Goal: Task Accomplishment & Management: Manage account settings

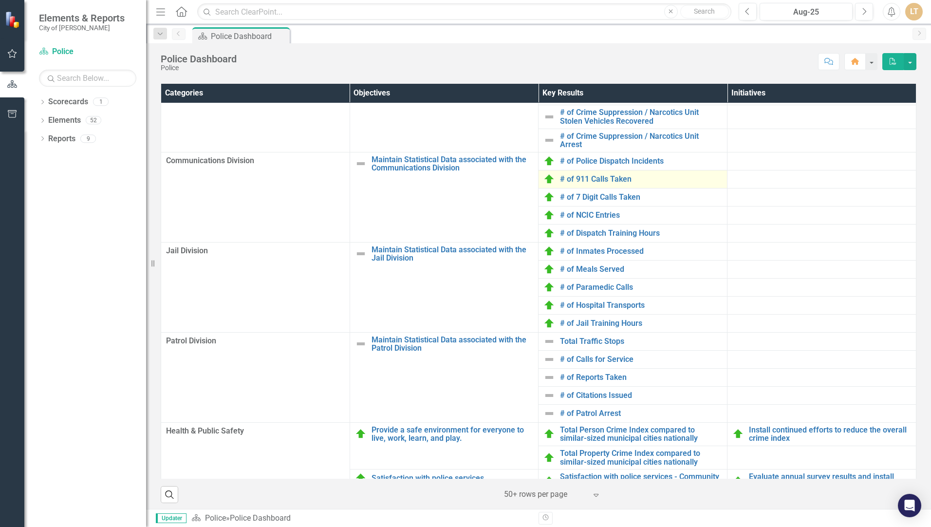
scroll to position [292, 0]
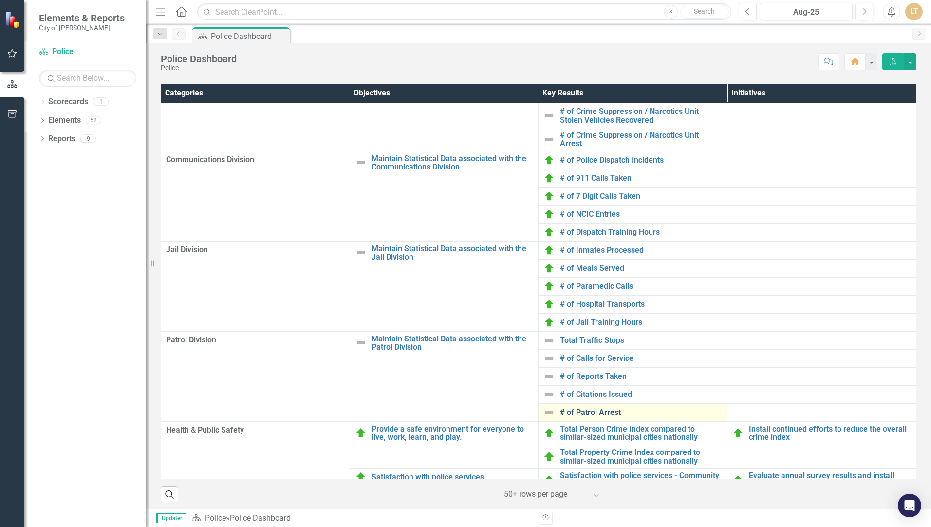
click at [591, 417] on link "# of Patrol Arrest" at bounding box center [641, 412] width 162 height 9
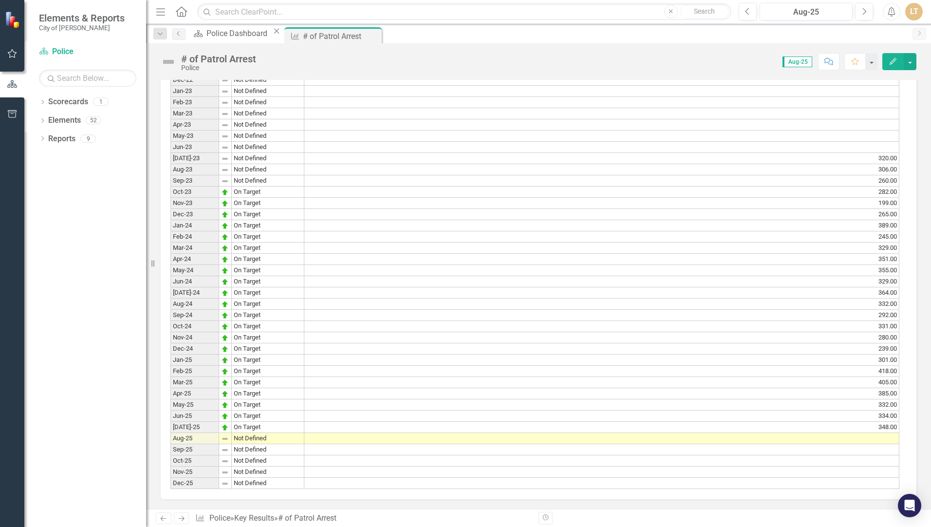
scroll to position [682, 0]
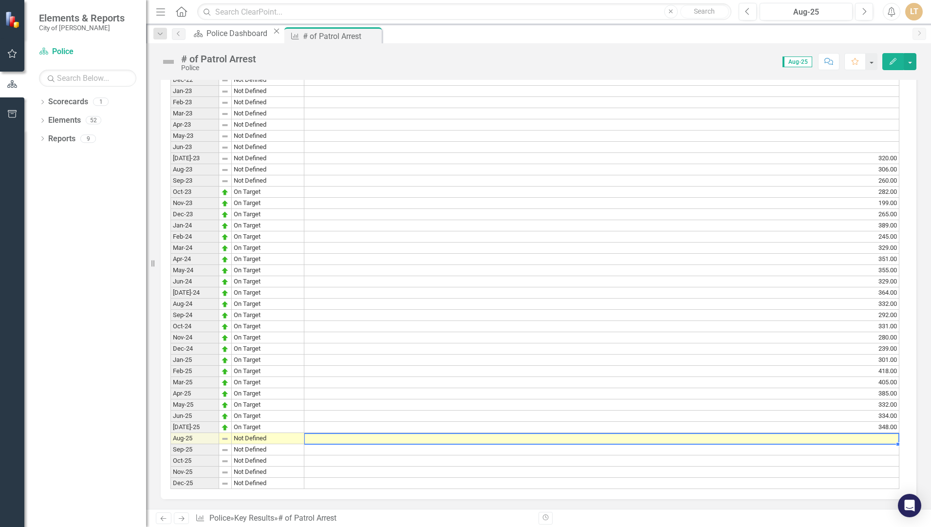
click at [879, 444] on td at bounding box center [601, 438] width 595 height 11
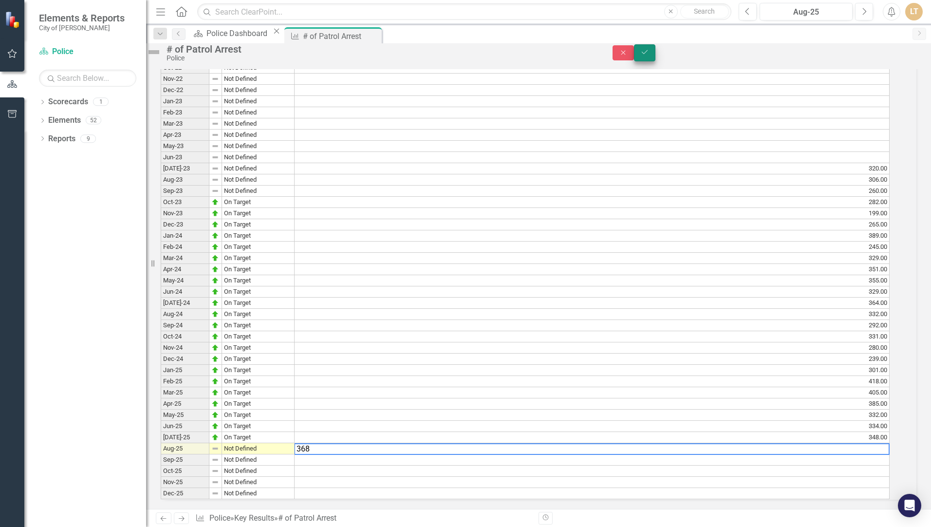
type textarea "368"
click at [649, 56] on icon "Save" at bounding box center [644, 52] width 9 height 7
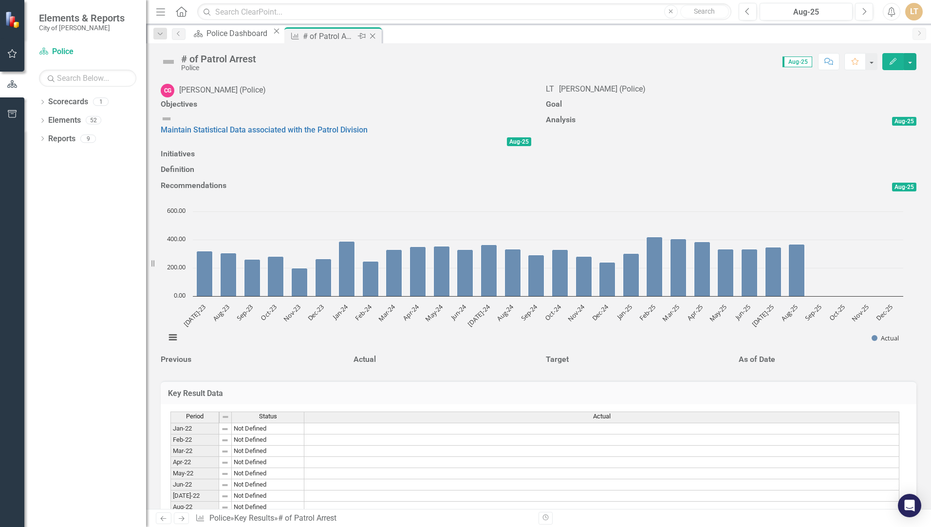
click at [377, 36] on icon "Close" at bounding box center [373, 36] width 10 height 8
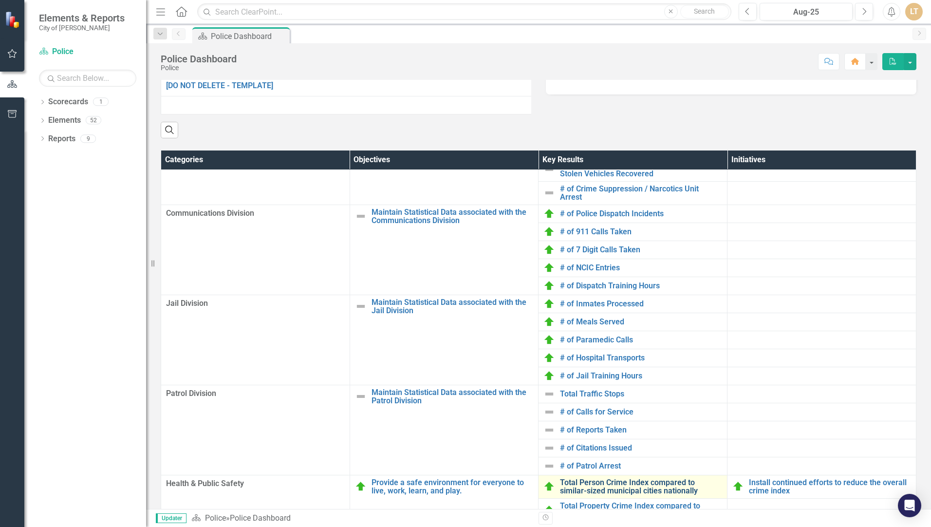
scroll to position [487, 0]
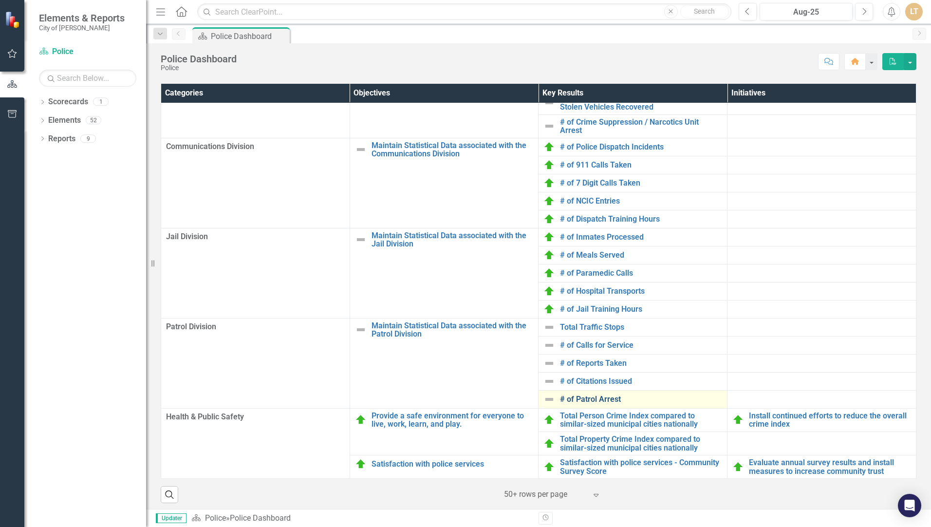
click at [571, 404] on link "# of Patrol Arrest" at bounding box center [641, 399] width 162 height 9
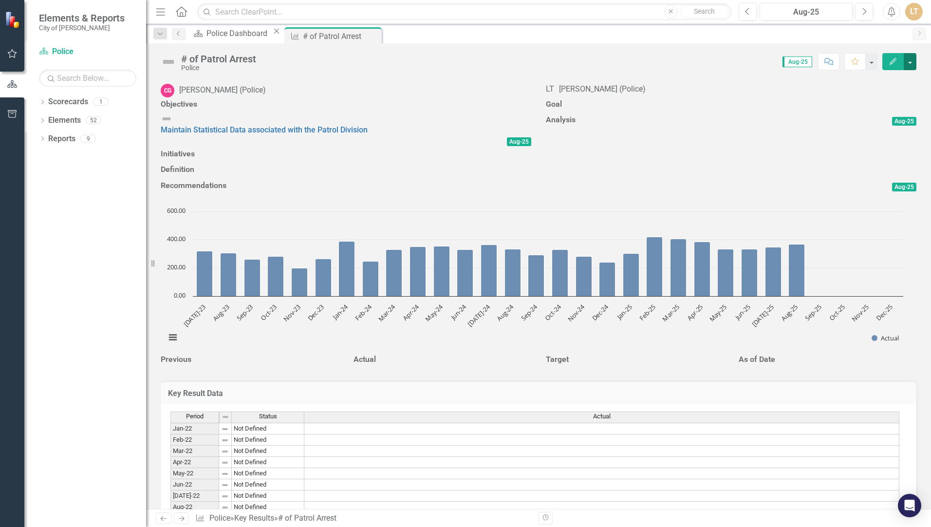
click at [914, 63] on button "button" at bounding box center [910, 61] width 13 height 17
click at [881, 80] on link "Edit Edit Key Result" at bounding box center [865, 80] width 101 height 18
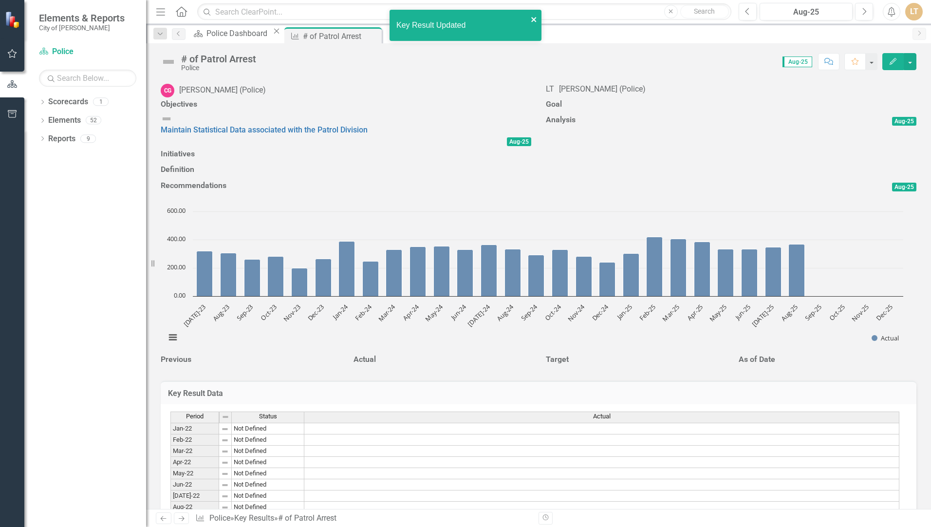
click at [531, 21] on icon "close" at bounding box center [534, 20] width 7 height 8
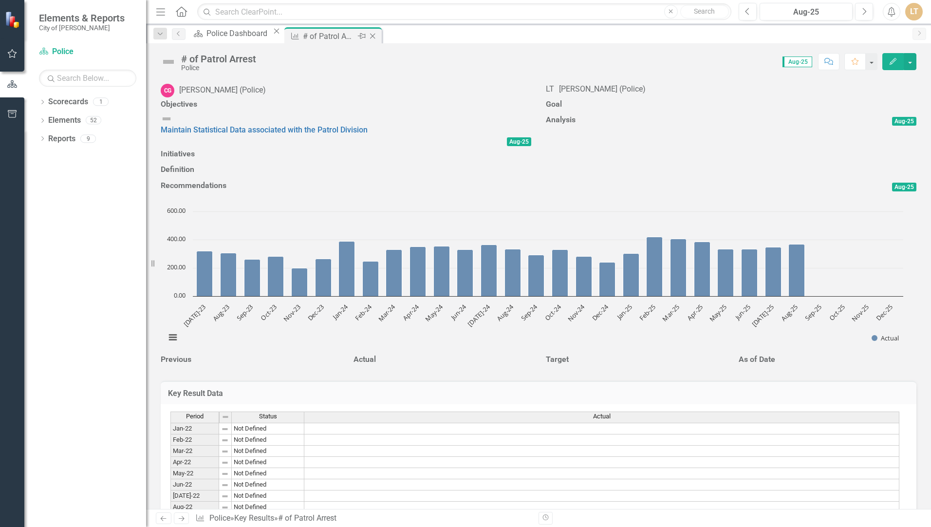
click at [377, 35] on icon "Close" at bounding box center [373, 36] width 10 height 8
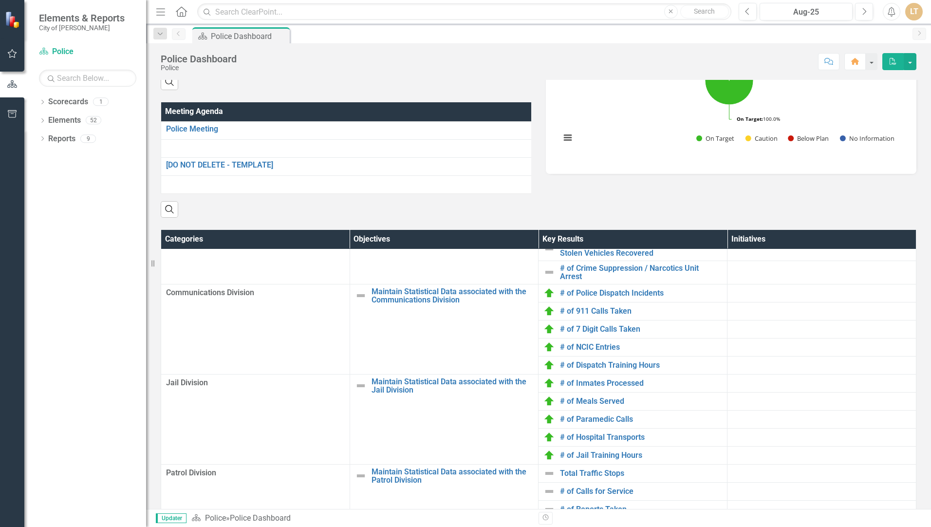
scroll to position [536, 0]
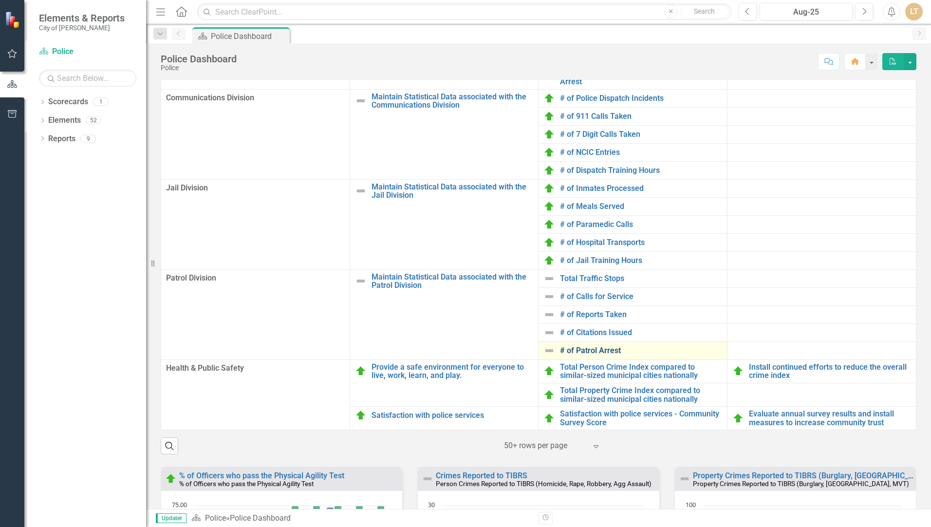
click at [584, 355] on link "# of Patrol Arrest" at bounding box center [641, 350] width 162 height 9
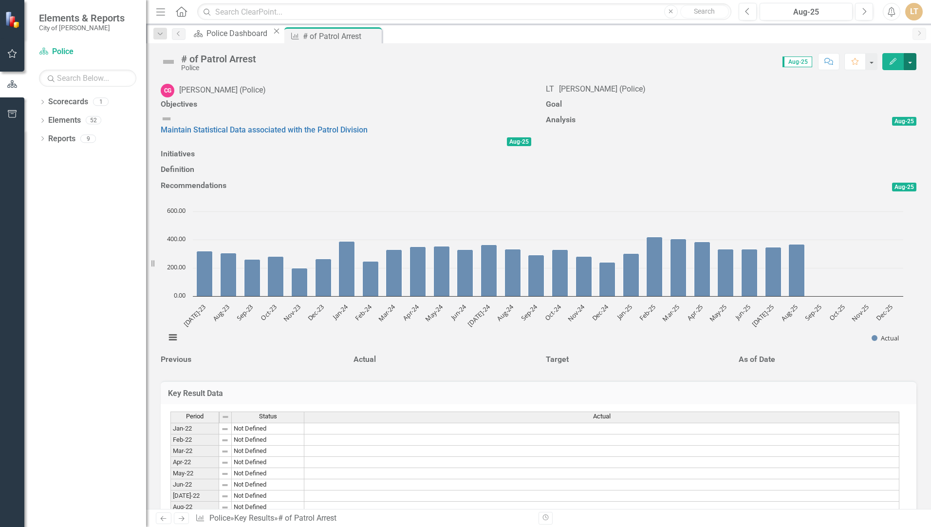
click at [908, 59] on button "button" at bounding box center [910, 61] width 13 height 17
click at [854, 80] on link "Edit Edit Key Result" at bounding box center [865, 80] width 101 height 18
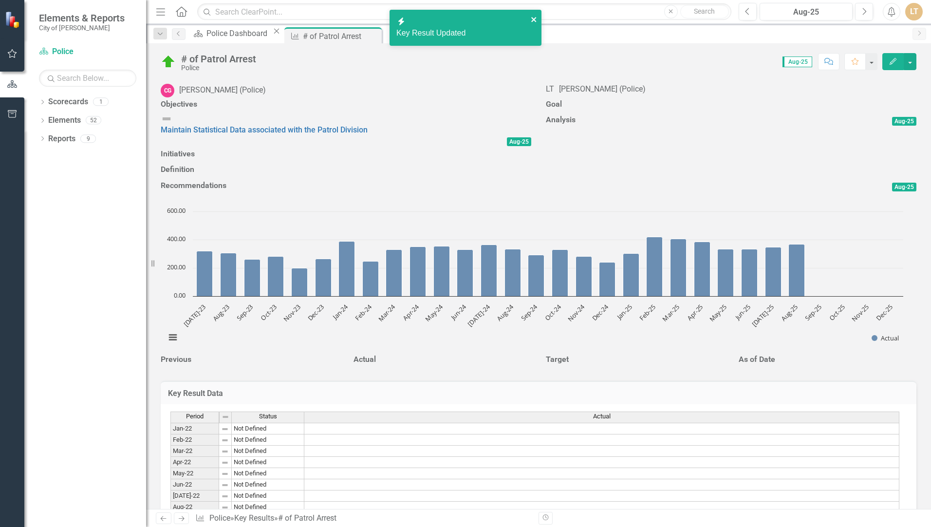
click at [534, 20] on icon "close" at bounding box center [533, 19] width 5 height 5
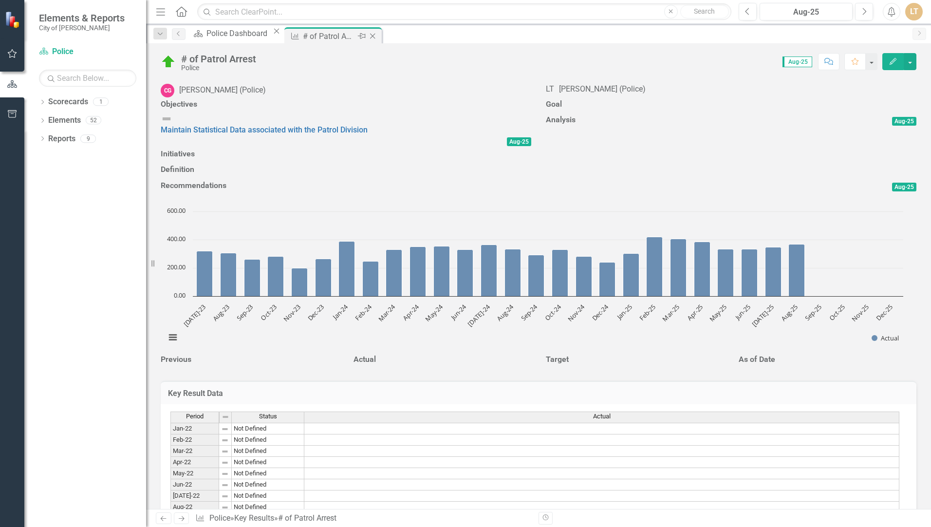
click at [377, 35] on icon "Close" at bounding box center [373, 36] width 10 height 8
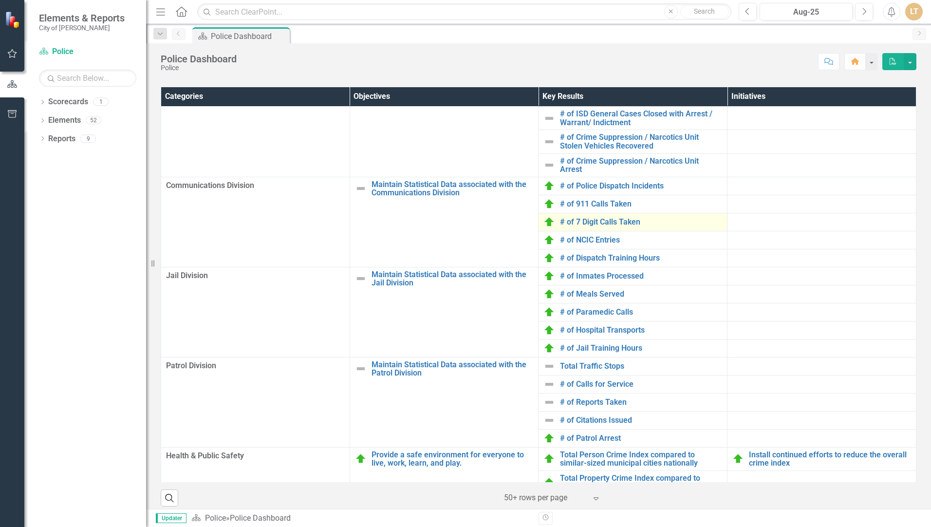
scroll to position [305, 0]
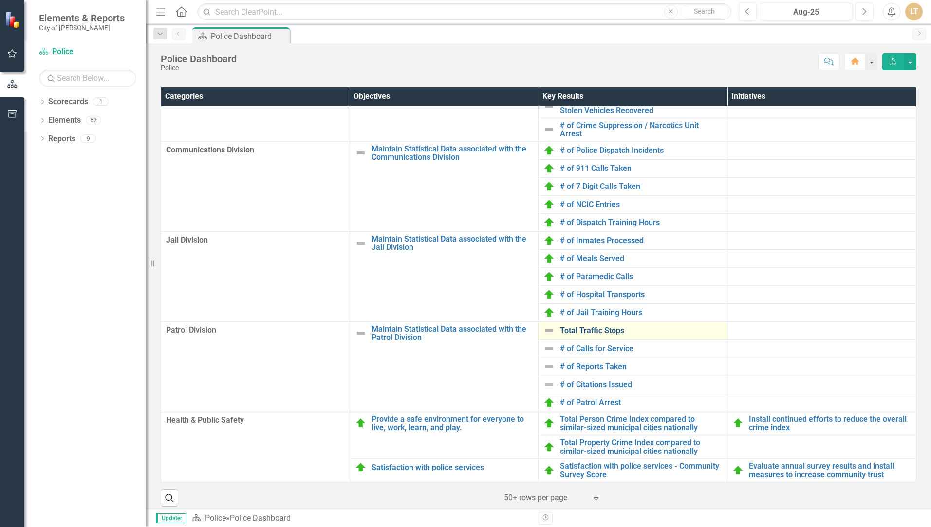
click at [576, 335] on link "Total Traffic Stops" at bounding box center [641, 330] width 162 height 9
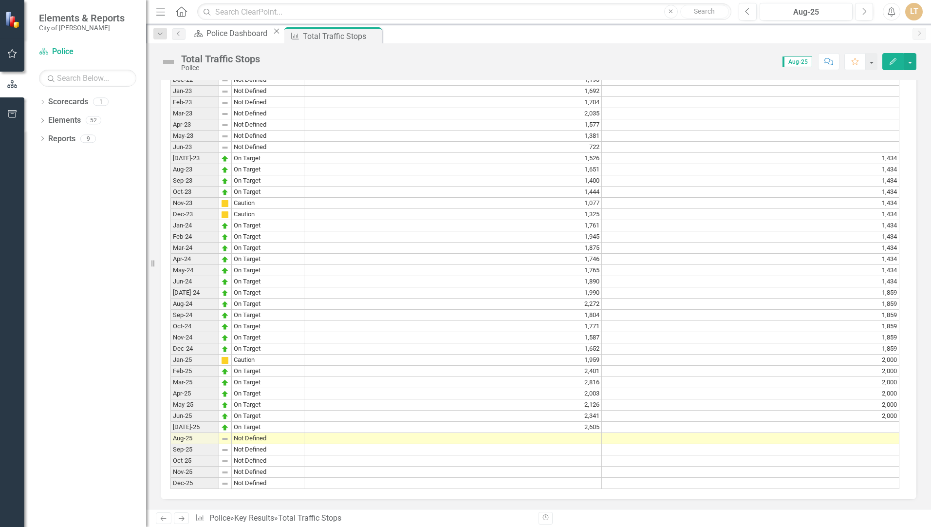
scroll to position [730, 0]
click at [583, 436] on td at bounding box center [452, 438] width 297 height 11
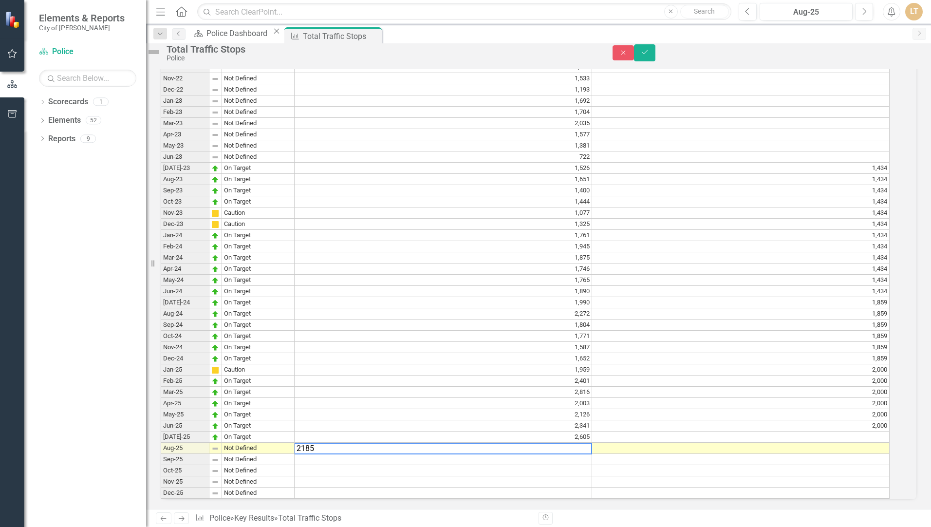
type textarea "2185"
click at [671, 443] on td at bounding box center [740, 448] width 297 height 11
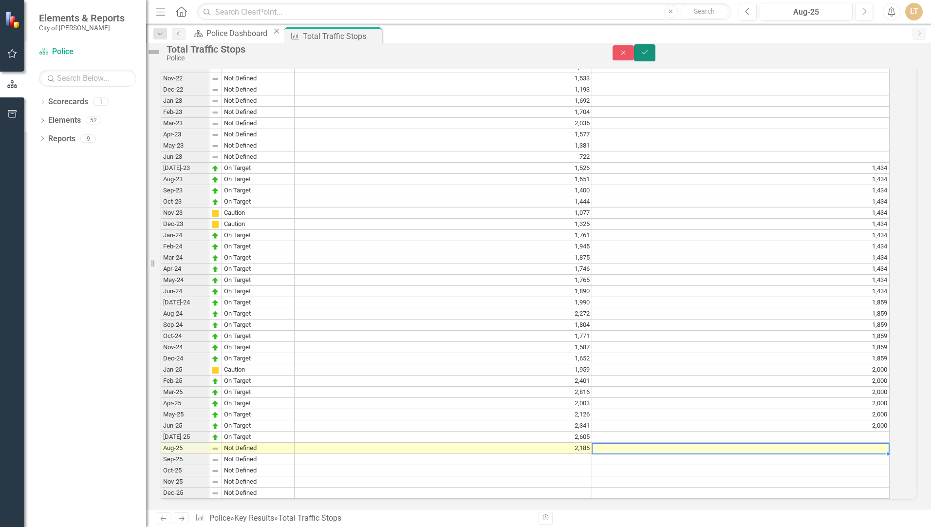
click at [655, 59] on button "Save" at bounding box center [644, 52] width 21 height 17
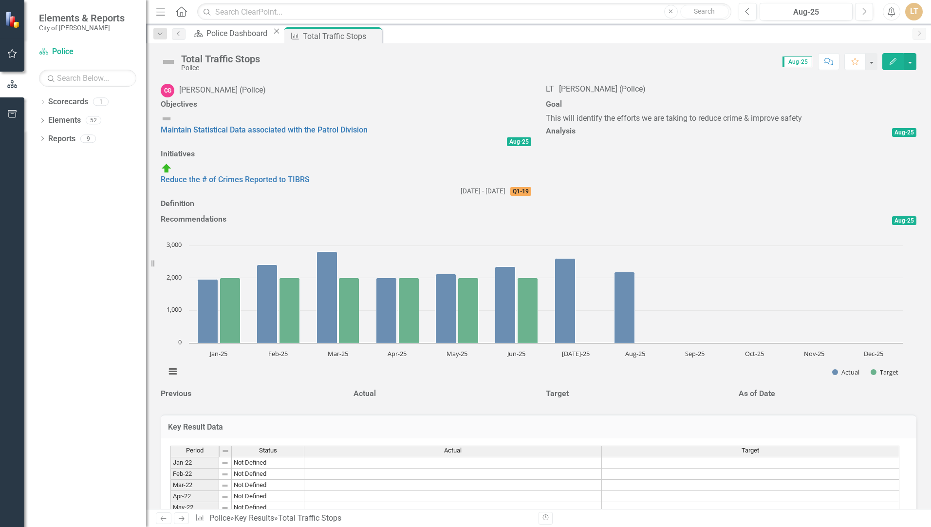
click at [899, 61] on button "Edit" at bounding box center [892, 61] width 21 height 17
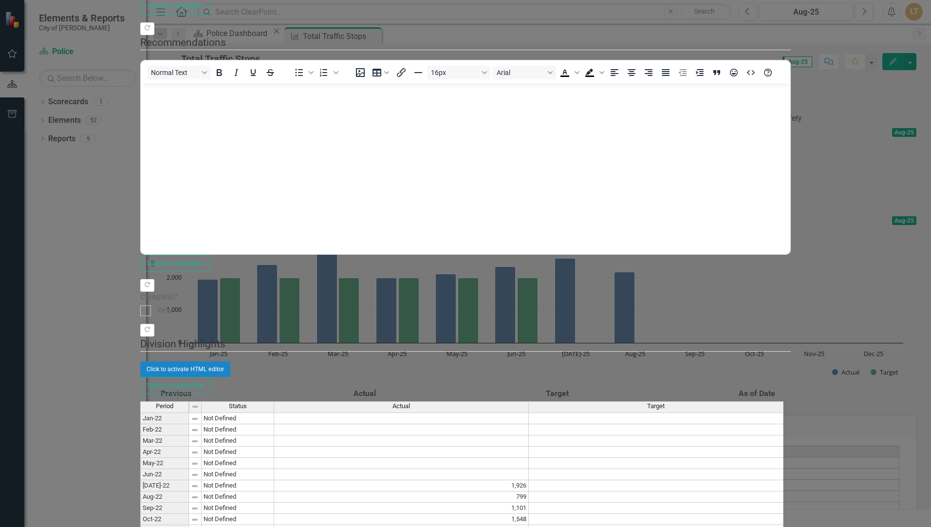
scroll to position [0, 0]
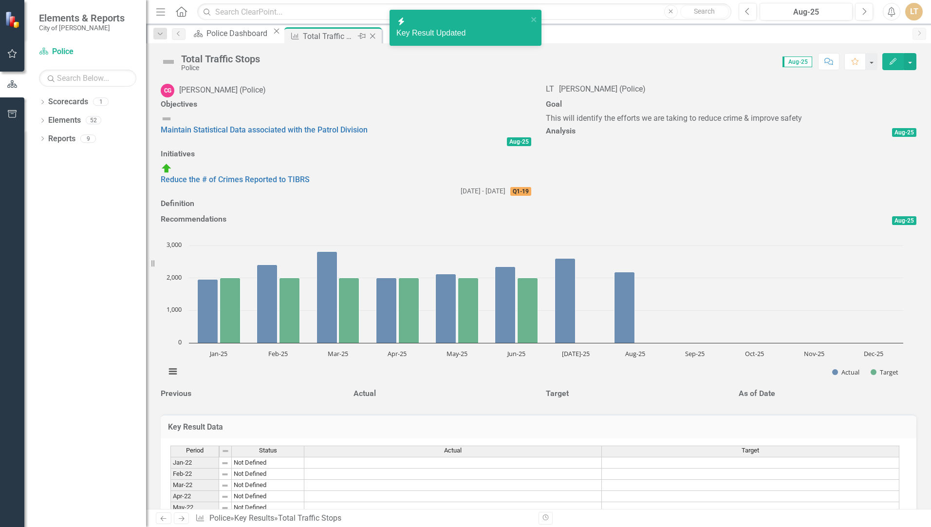
click at [332, 33] on div "Total Traffic Stops" at bounding box center [329, 36] width 52 height 12
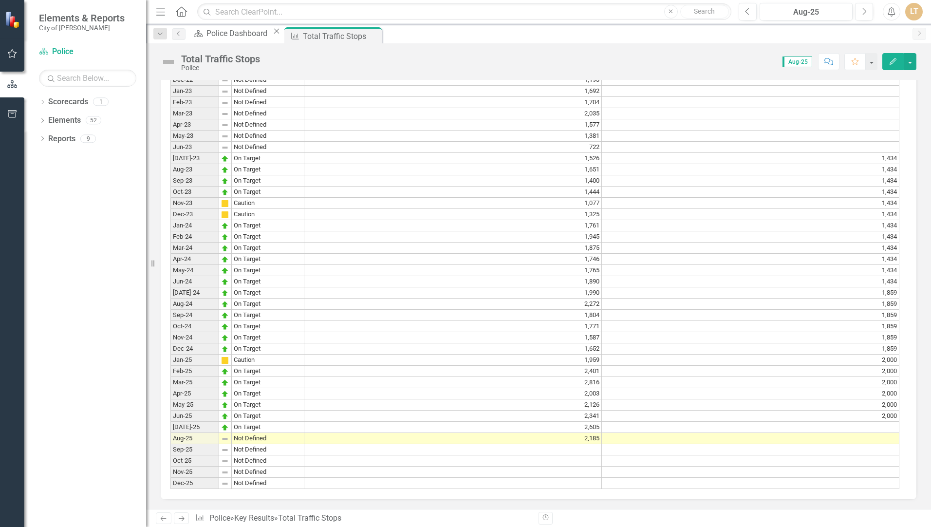
scroll to position [730, 0]
click at [898, 60] on button "Edit" at bounding box center [892, 61] width 21 height 17
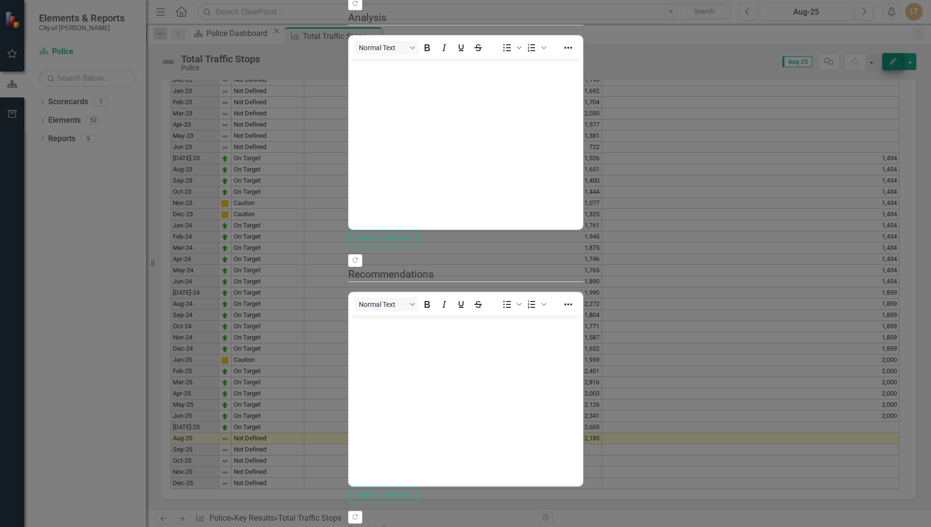
scroll to position [0, 0]
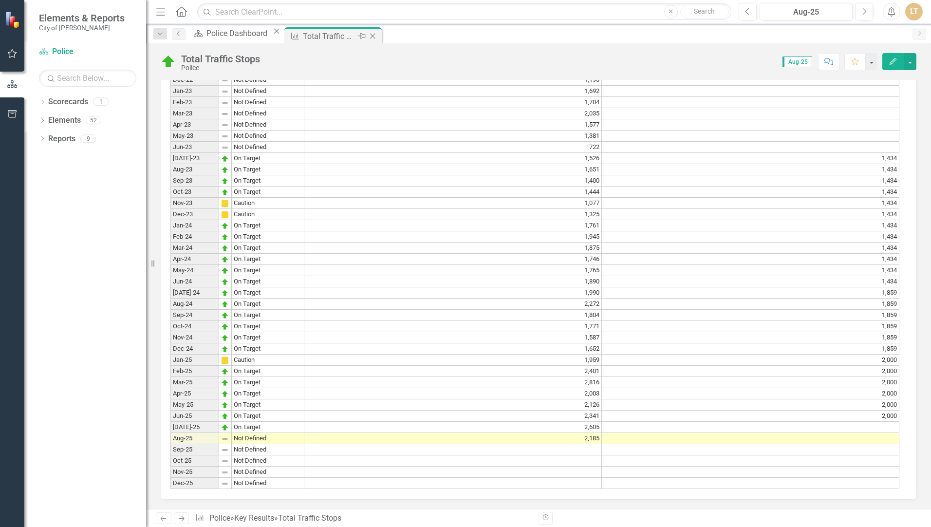
click at [377, 38] on icon "Close" at bounding box center [373, 36] width 10 height 8
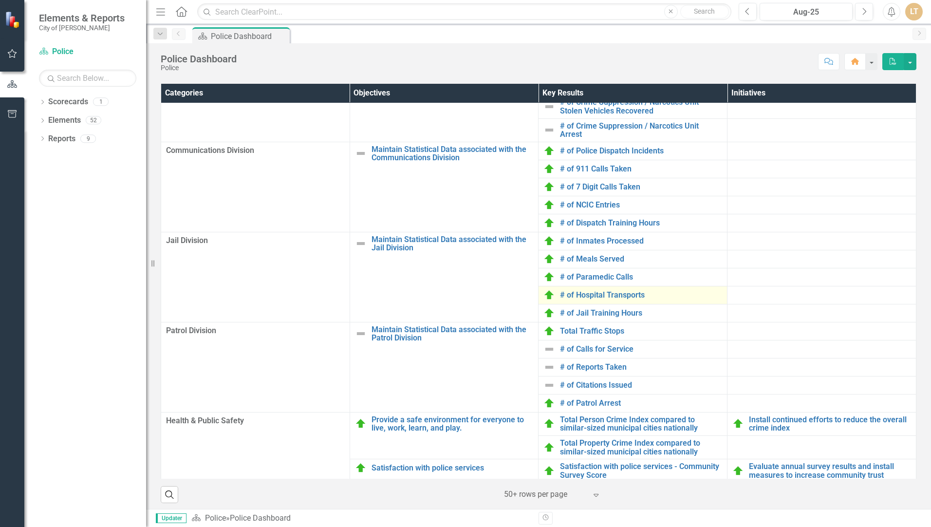
scroll to position [305, 0]
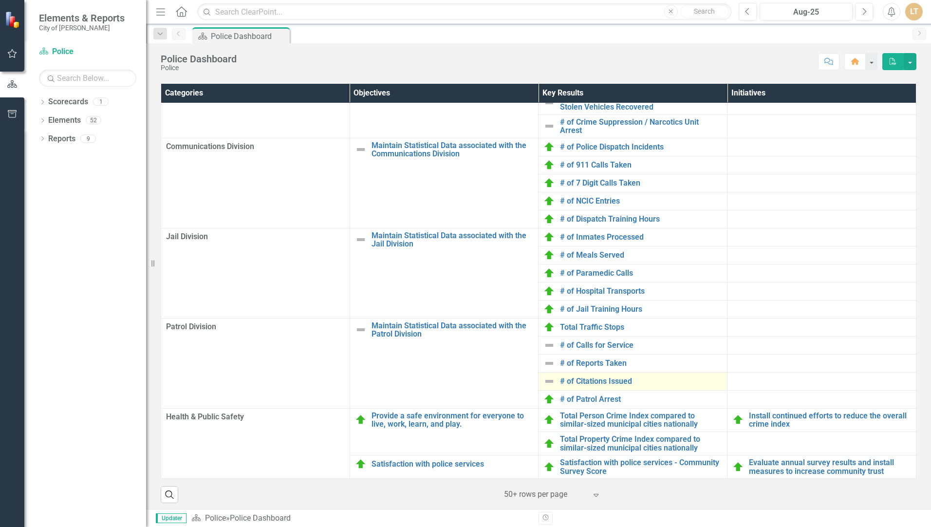
click at [543, 387] on img at bounding box center [549, 381] width 12 height 12
click at [563, 386] on link "# of Citations Issued" at bounding box center [641, 381] width 162 height 9
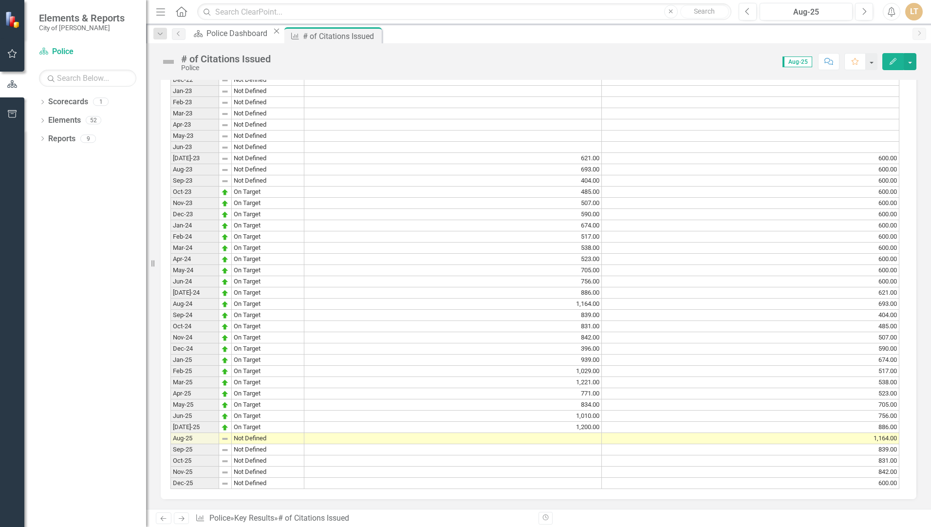
scroll to position [714, 0]
click at [579, 433] on td at bounding box center [452, 438] width 297 height 11
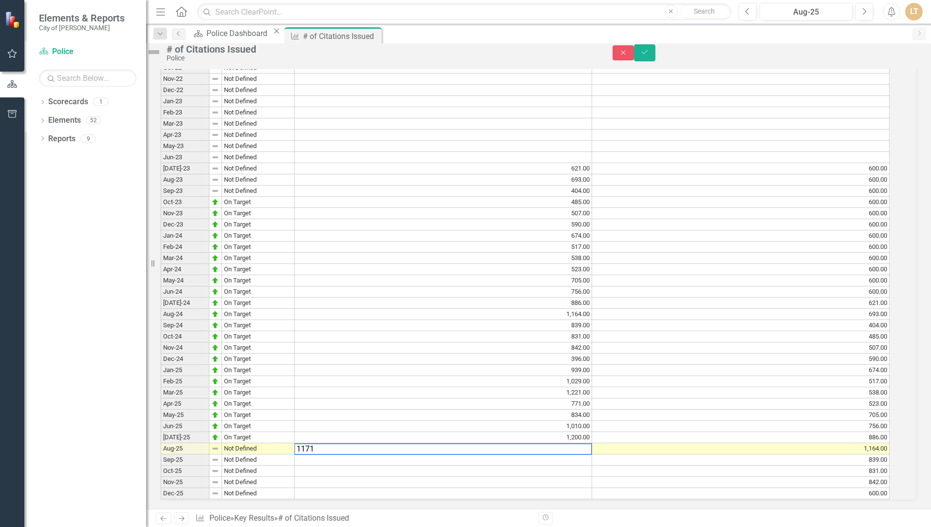
type textarea "1171"
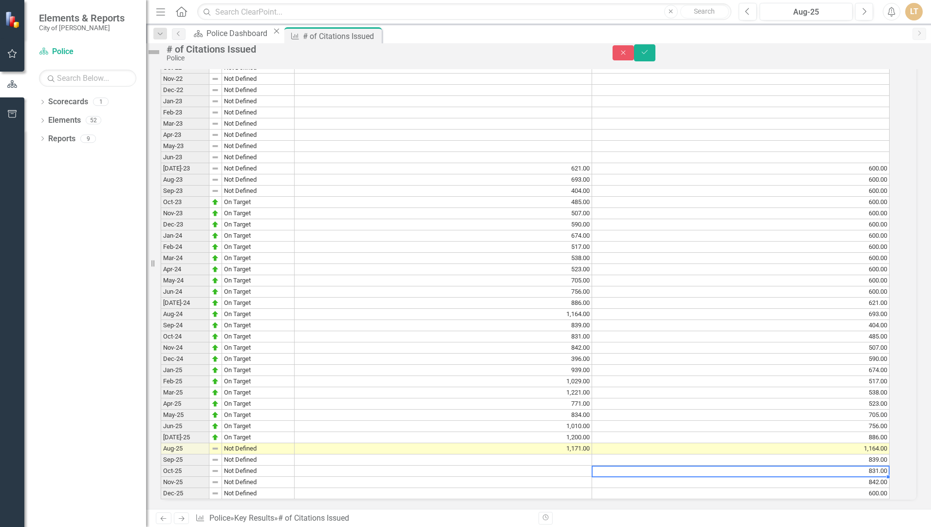
click at [161, 452] on div "Period Status Actual Target Jan-22 Not Defined Feb-22 Not Defined Mar-22 Not De…" at bounding box center [161, 224] width 0 height 549
click at [655, 56] on button "Save" at bounding box center [644, 52] width 21 height 17
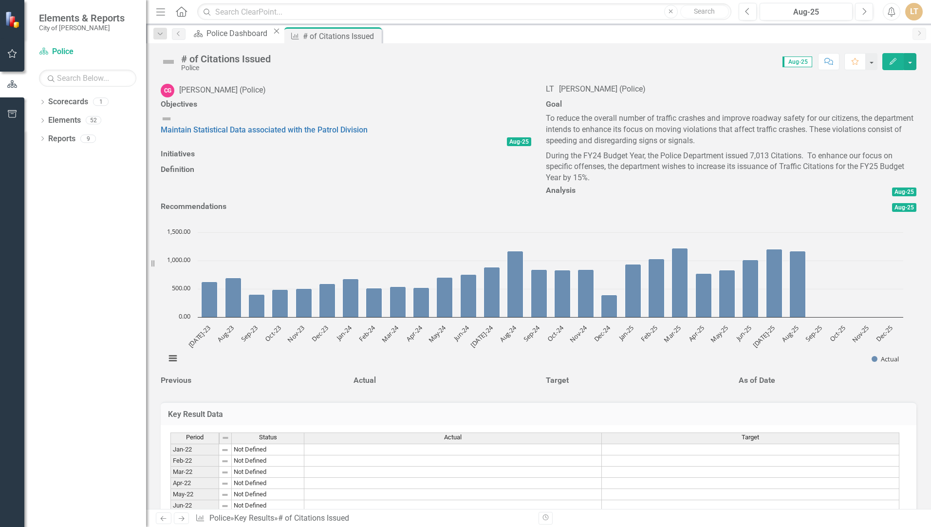
scroll to position [341, 0]
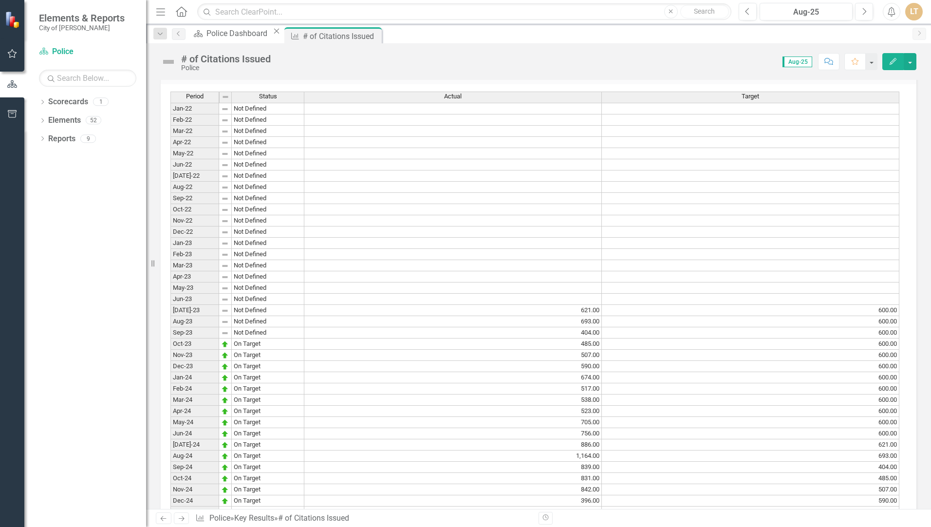
click at [892, 68] on button "Edit" at bounding box center [892, 61] width 21 height 17
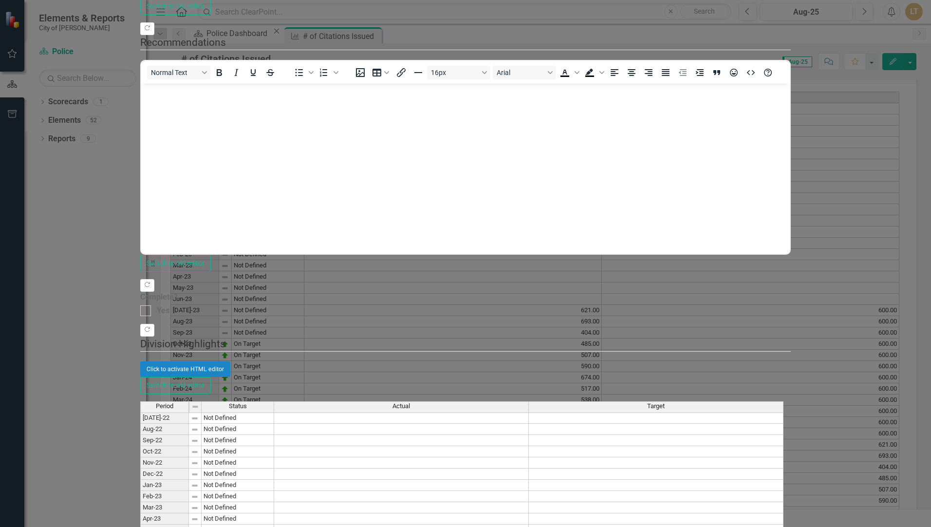
scroll to position [86, 0]
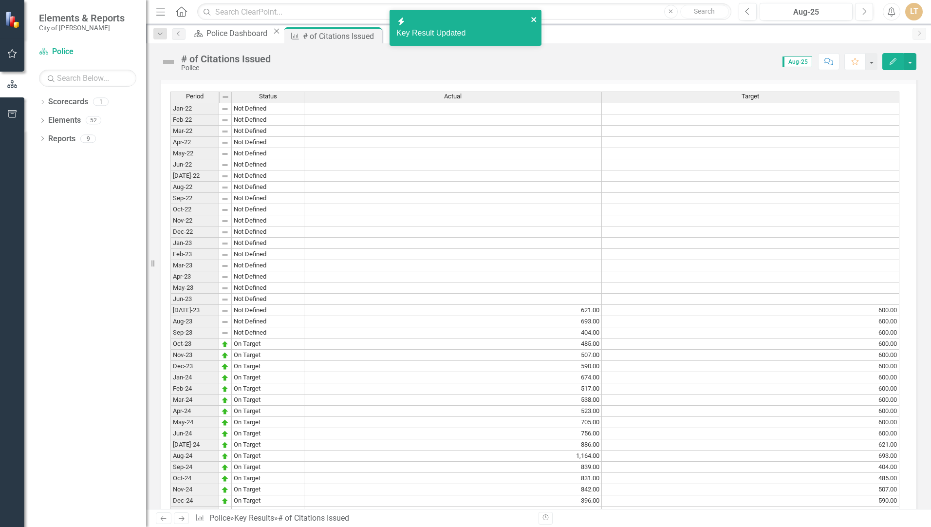
click at [535, 16] on icon "close" at bounding box center [534, 20] width 7 height 8
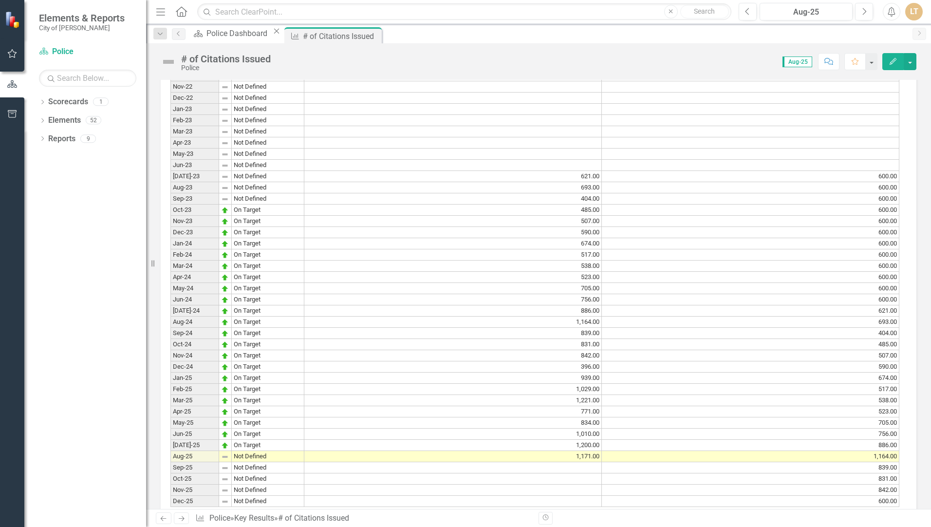
scroll to position [682, 0]
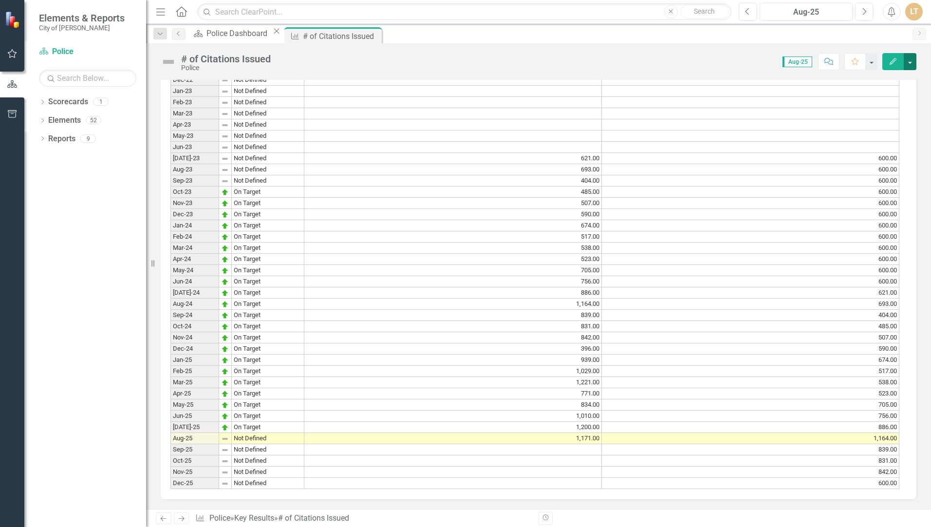
click at [909, 55] on button "button" at bounding box center [910, 61] width 13 height 17
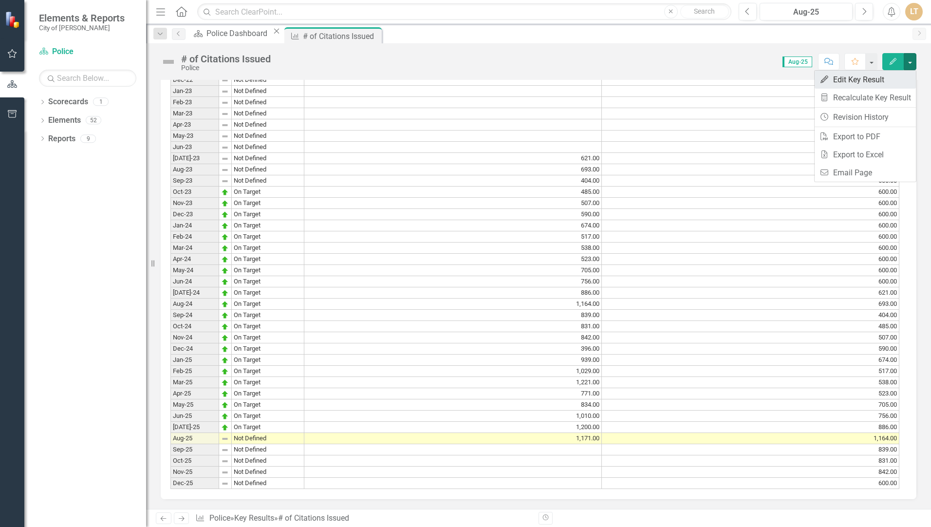
click at [869, 77] on link "Edit Edit Key Result" at bounding box center [865, 80] width 101 height 18
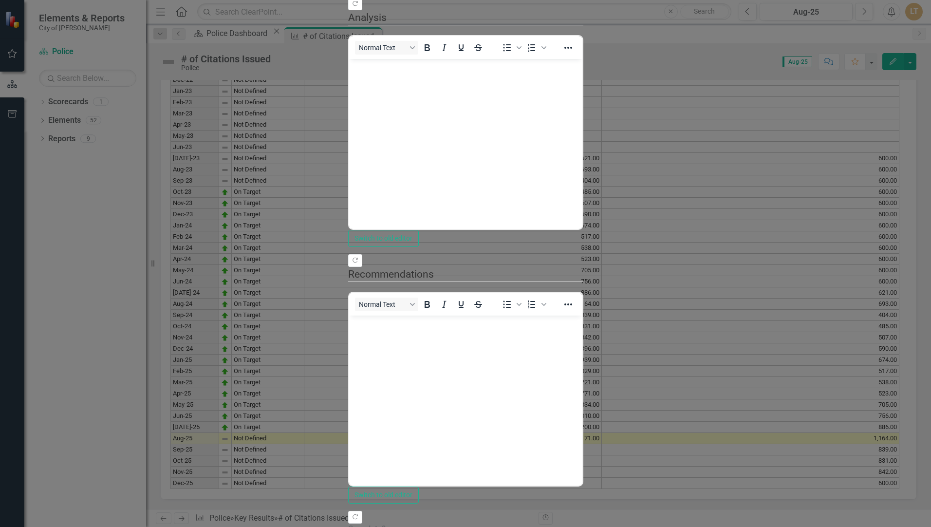
scroll to position [0, 0]
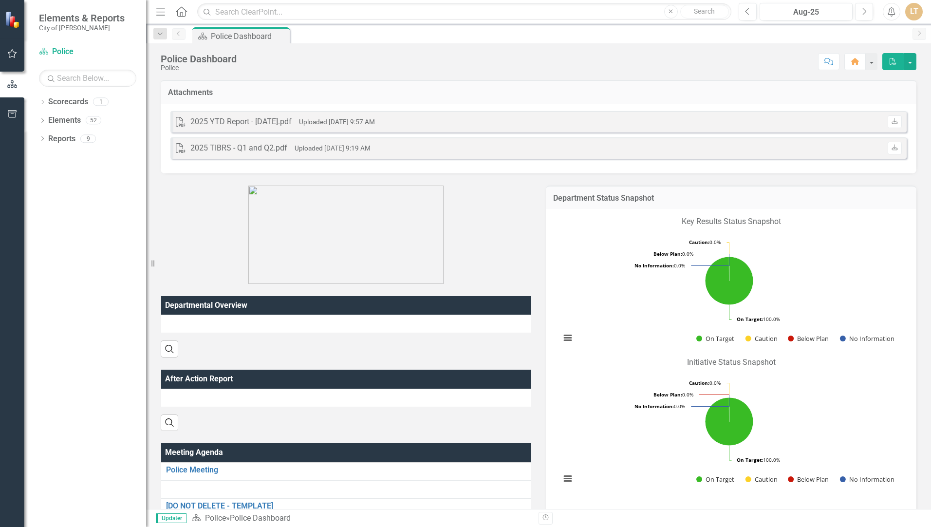
scroll to position [305, 0]
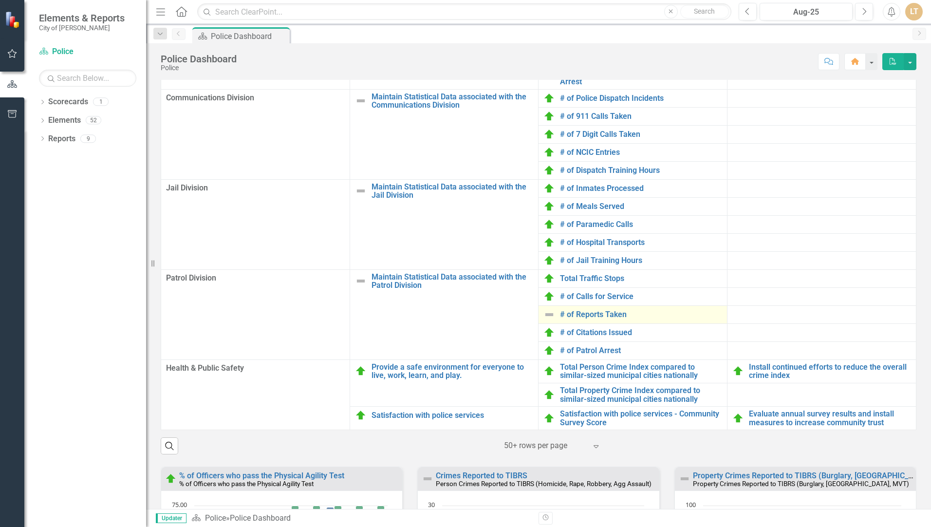
click at [548, 320] on div "# of Reports Taken" at bounding box center [632, 315] width 179 height 12
click at [564, 319] on link "# of Reports Taken" at bounding box center [641, 314] width 162 height 9
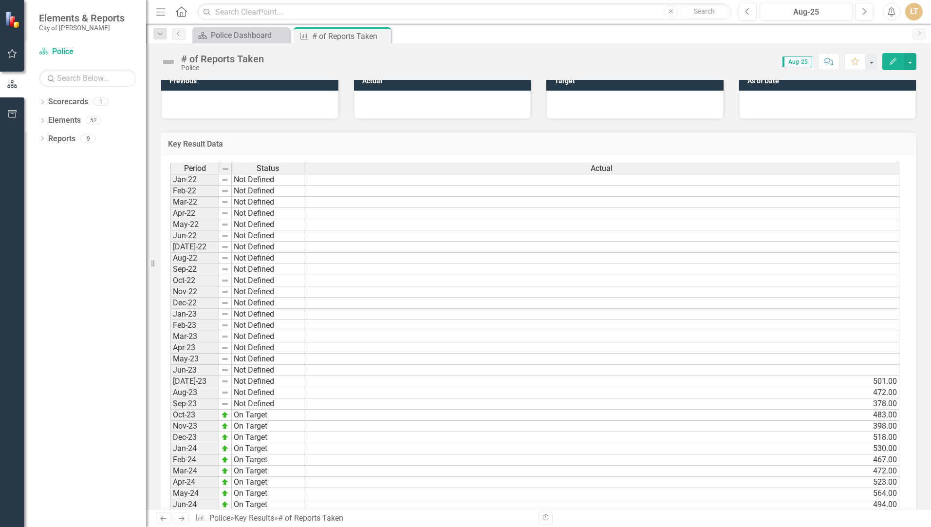
scroll to position [714, 0]
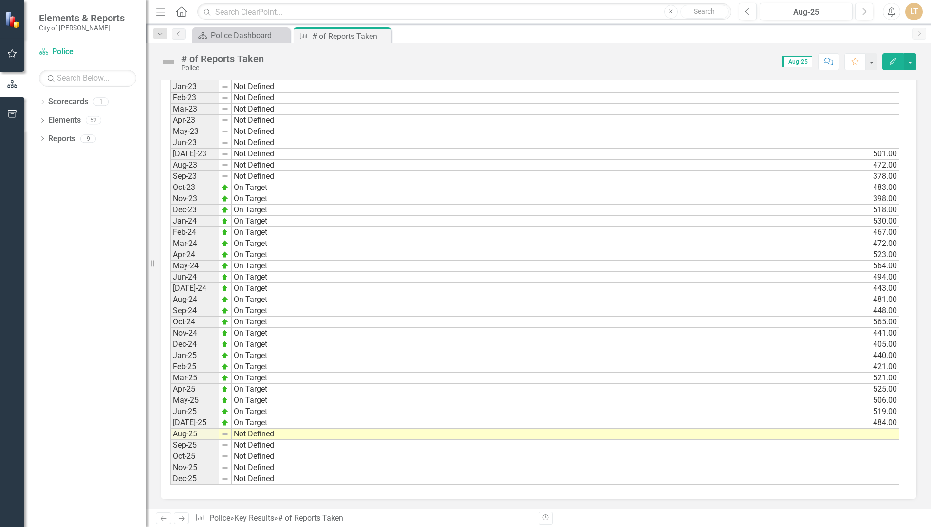
click at [753, 435] on td at bounding box center [601, 433] width 595 height 11
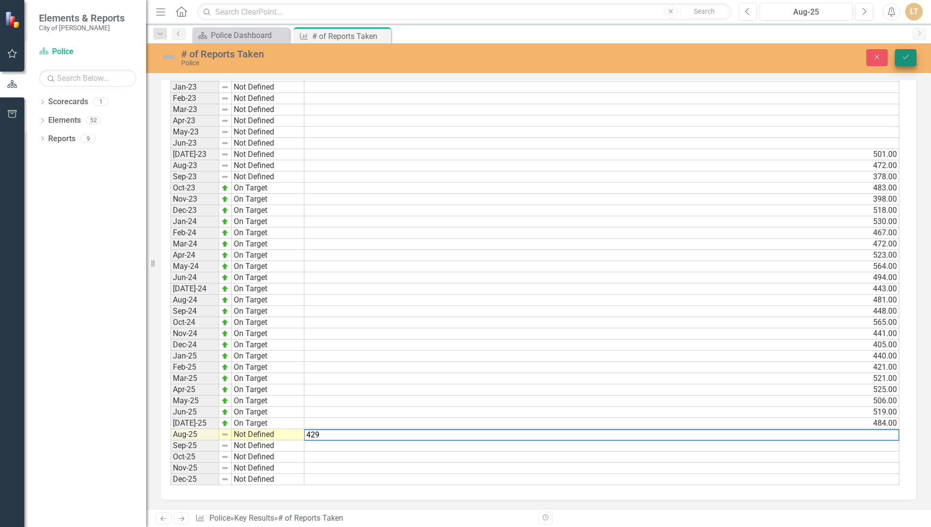
type textarea "429"
click at [907, 59] on icon "Save" at bounding box center [905, 57] width 9 height 7
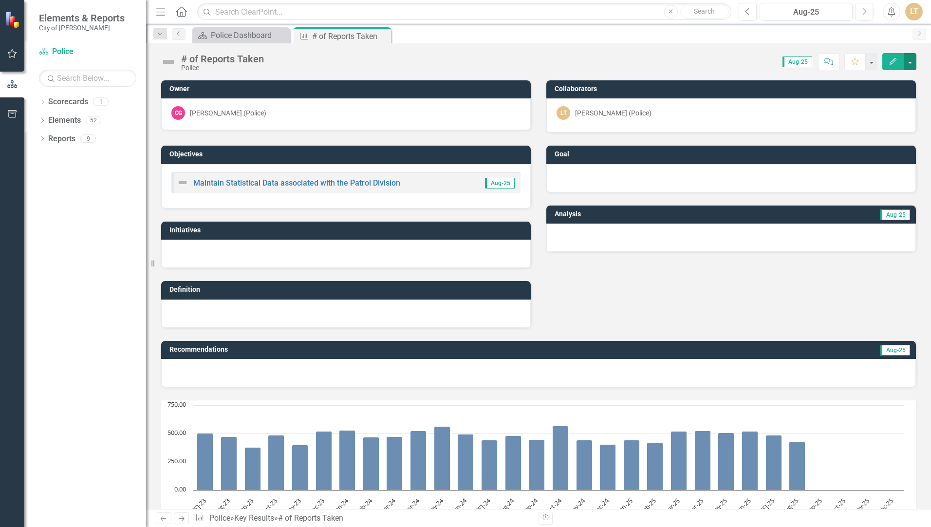
click at [907, 59] on button "button" at bounding box center [910, 61] width 13 height 17
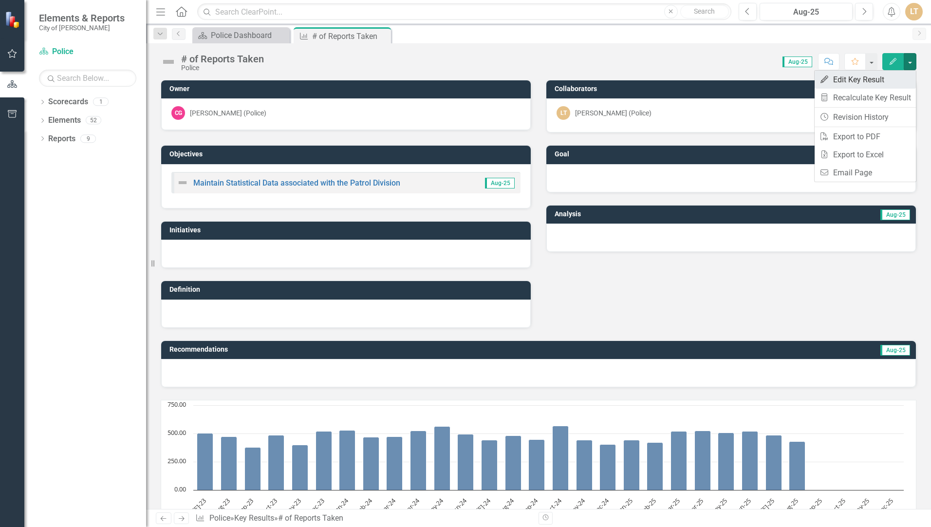
click at [855, 82] on link "Edit Edit Key Result" at bounding box center [865, 80] width 101 height 18
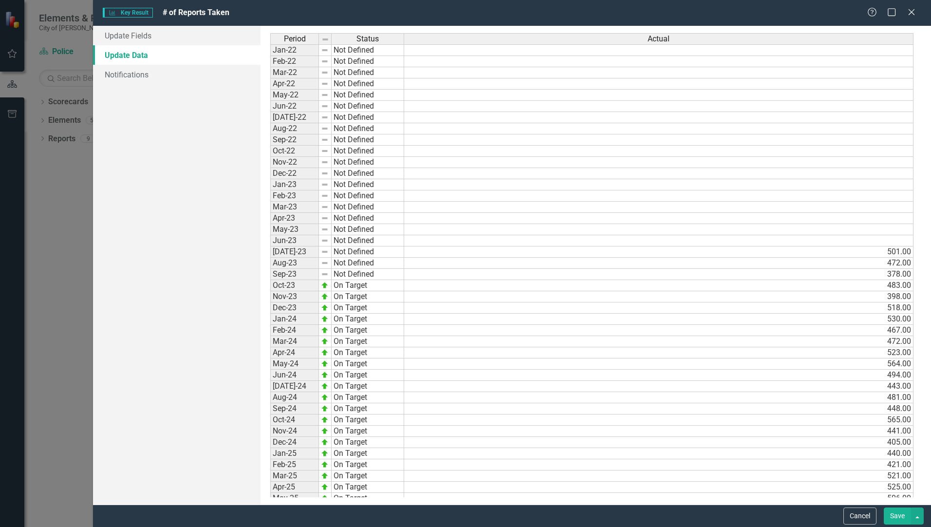
scroll to position [0, 0]
click at [891, 513] on button "Save" at bounding box center [897, 515] width 27 height 17
